Goal: Transaction & Acquisition: Obtain resource

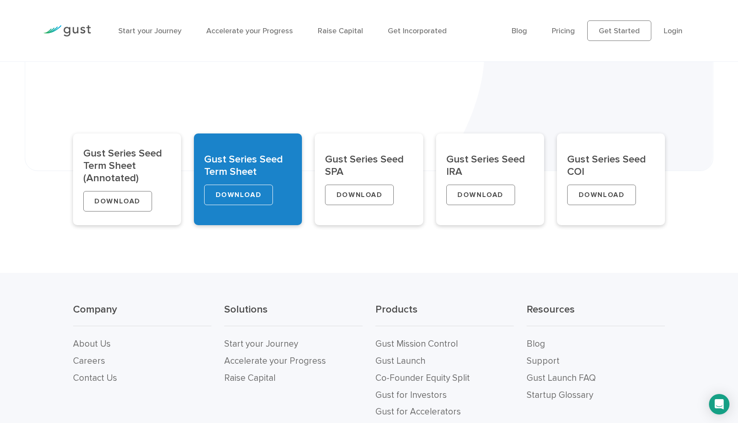
click at [222, 198] on link "DOWNLOAD" at bounding box center [238, 195] width 69 height 20
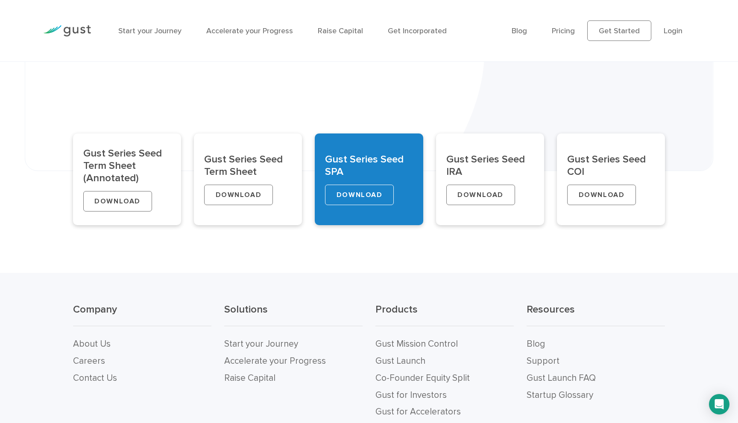
click at [344, 196] on link "DOWNLOAD" at bounding box center [359, 195] width 69 height 20
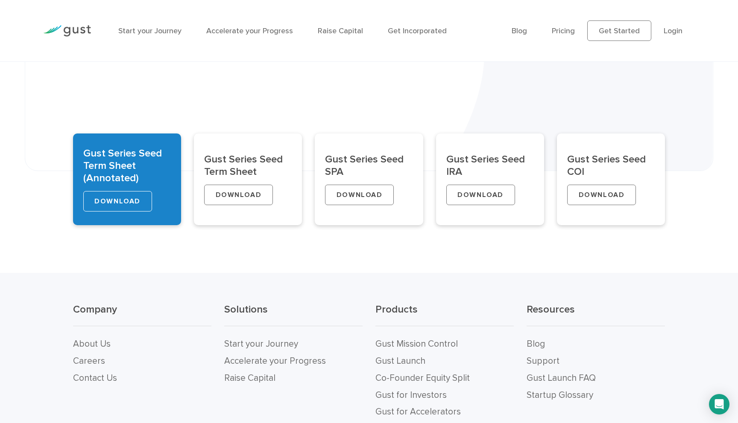
click at [129, 203] on link "DOWNLOAD" at bounding box center [117, 201] width 69 height 20
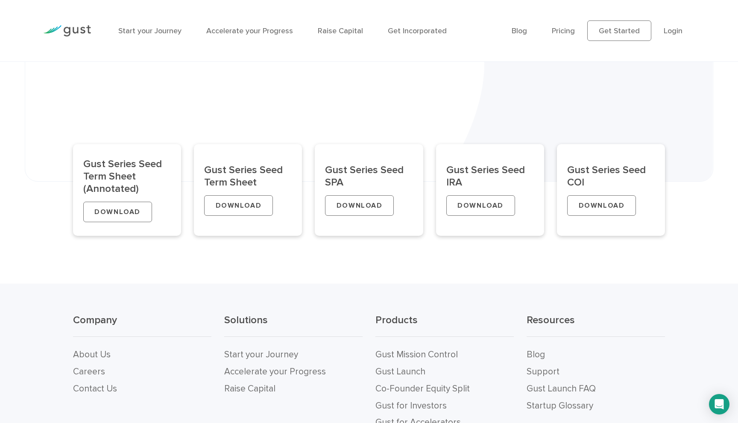
scroll to position [345, 0]
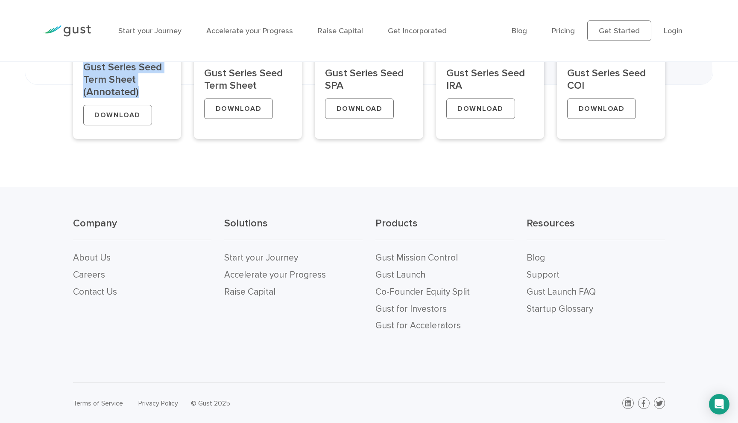
drag, startPoint x: 137, startPoint y: 95, endPoint x: 61, endPoint y: 63, distance: 81.9
click at [61, 63] on div "Gust Series Seed Term Sheet (Annotated) DOWNLOAD Gust Series Seed Term Sheet DO…" at bounding box center [369, 83] width 738 height 99
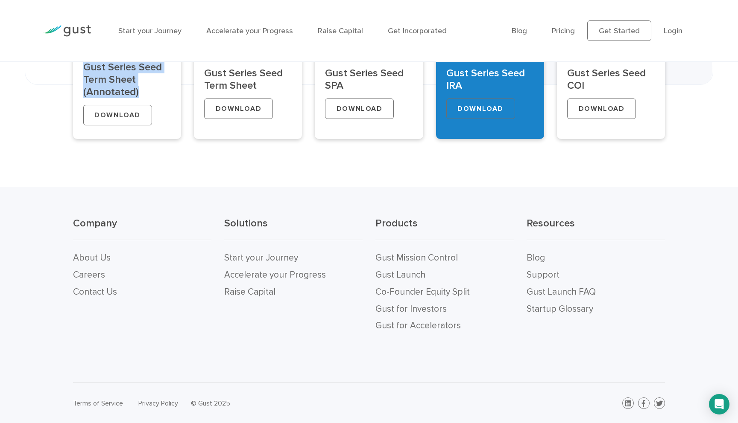
copy h2 "Gust Series Seed Term Sheet (Annotated)"
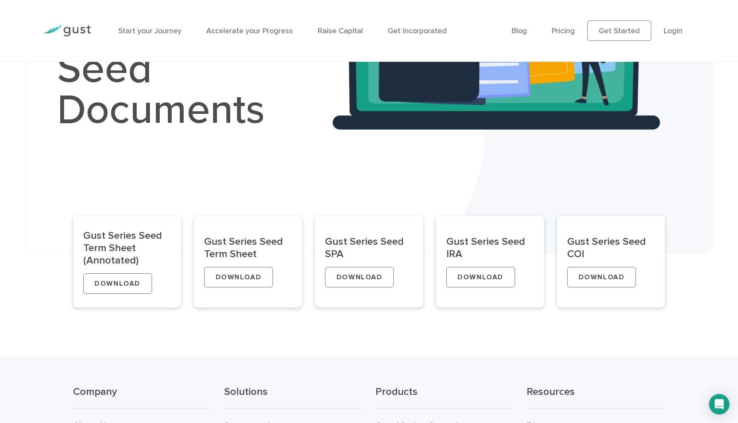
scroll to position [186, 0]
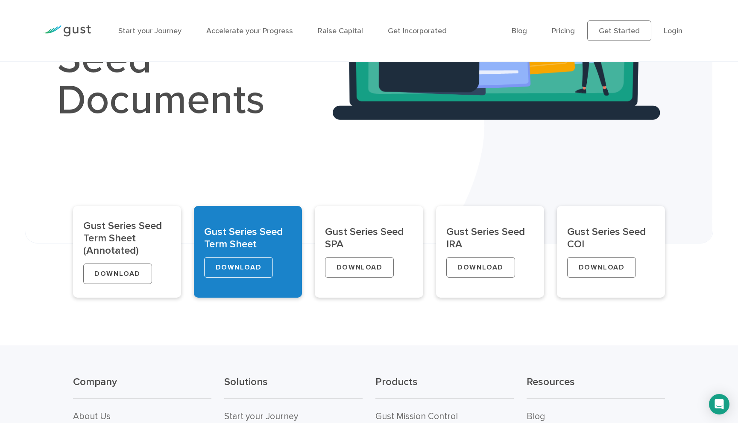
click at [242, 263] on link "DOWNLOAD" at bounding box center [238, 267] width 69 height 20
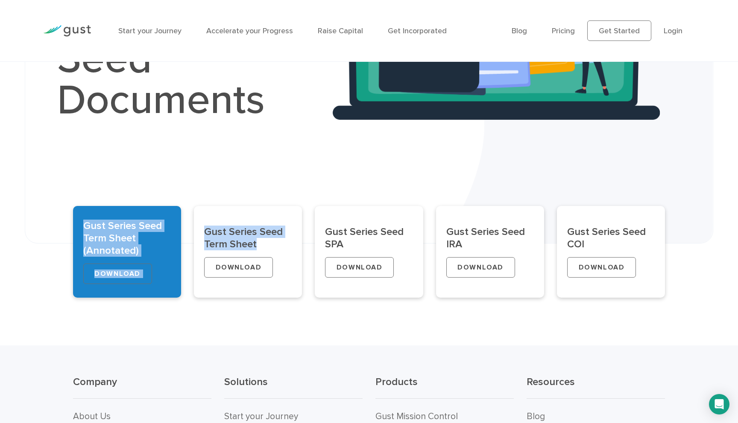
drag, startPoint x: 263, startPoint y: 248, endPoint x: 89, endPoint y: 218, distance: 176.2
click at [89, 219] on div "Gust Series Seed Term Sheet (Annotated) DOWNLOAD Gust Series Seed Term Sheet DO…" at bounding box center [369, 242] width 605 height 99
copy div "Gust Series Seed Term Sheet (Annotated) DOWNLOAD Gust Series Seed Term Sheet"
